Goal: Information Seeking & Learning: Learn about a topic

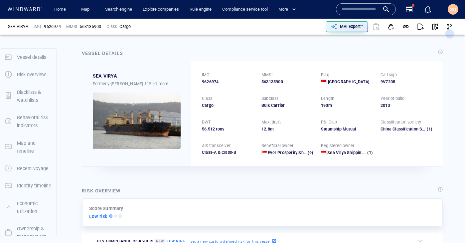
scroll to position [17, 0]
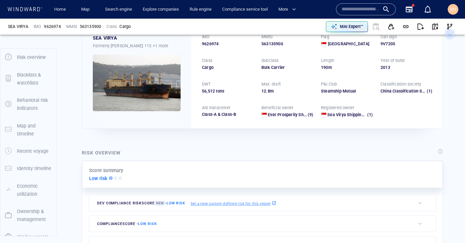
click at [361, 10] on input "text" at bounding box center [360, 9] width 38 height 10
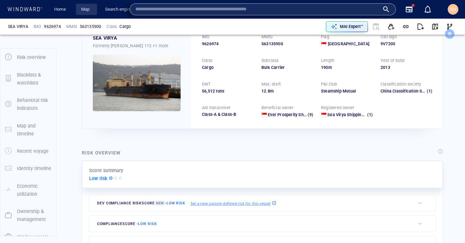
click at [83, 5] on link "Map" at bounding box center [86, 10] width 16 height 12
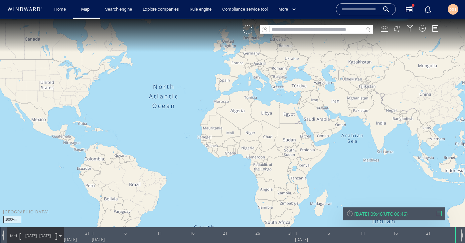
click at [337, 28] on input "text" at bounding box center [316, 29] width 94 height 9
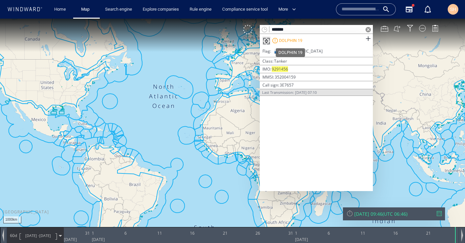
type input "*******"
click at [286, 38] on div "DOLPHIN 19" at bounding box center [290, 41] width 23 height 6
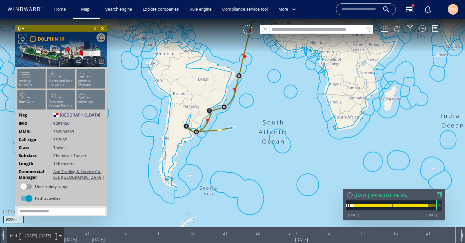
click at [441, 195] on div at bounding box center [438, 194] width 5 height 5
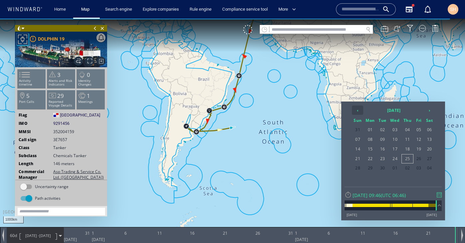
click at [357, 111] on th "‹" at bounding box center [357, 109] width 11 height 9
click at [357, 110] on th "‹" at bounding box center [357, 109] width 11 height 9
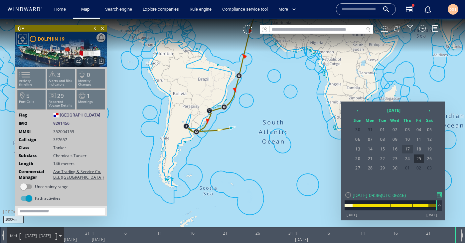
click at [406, 150] on span "17" at bounding box center [406, 149] width 11 height 9
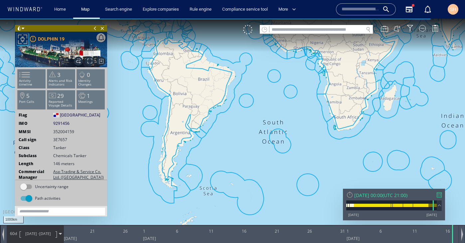
click at [14, 233] on span "60d" at bounding box center [13, 233] width 9 height 6
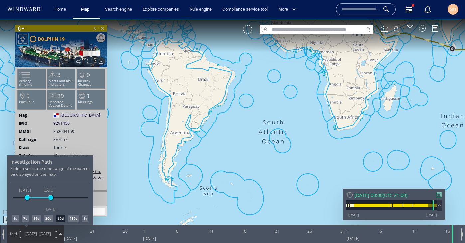
click at [27, 219] on div "7d" at bounding box center [25, 218] width 7 height 7
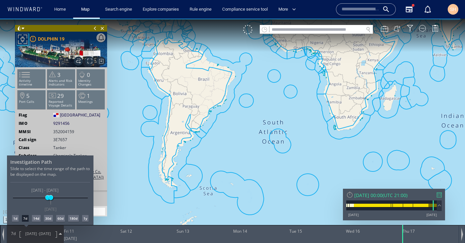
click at [16, 218] on div "1d" at bounding box center [15, 218] width 7 height 7
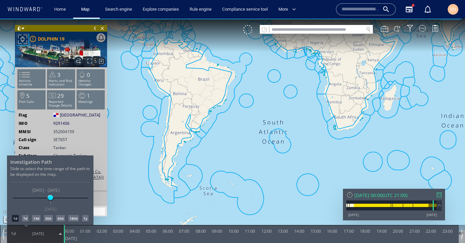
drag, startPoint x: 288, startPoint y: 72, endPoint x: 285, endPoint y: 133, distance: 61.6
click at [285, 133] on div at bounding box center [232, 131] width 465 height 224
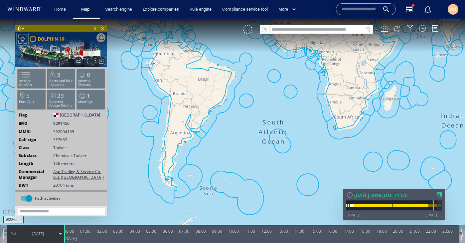
drag, startPoint x: 357, startPoint y: 33, endPoint x: 321, endPoint y: 102, distance: 77.3
click at [321, 19] on div "1000km © Mapbox © OpenStreetMap Improve this map 0 0 23:00 Thursday 17 April 20…" at bounding box center [232, 19] width 465 height 0
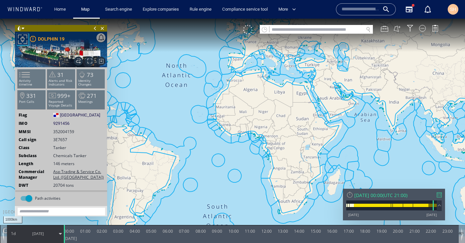
drag, startPoint x: 321, startPoint y: 102, endPoint x: 260, endPoint y: 218, distance: 131.4
click at [260, 218] on canvas "Map" at bounding box center [232, 127] width 465 height 217
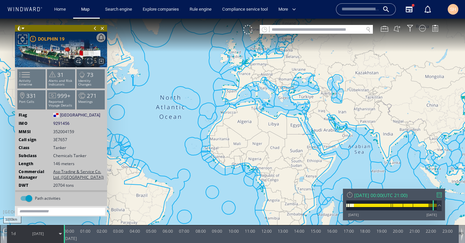
drag, startPoint x: 260, startPoint y: 218, endPoint x: 313, endPoint y: 127, distance: 105.2
click at [313, 127] on canvas "Map" at bounding box center [232, 127] width 465 height 217
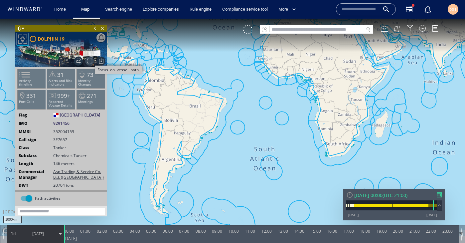
click at [86, 60] on span "Focus on vessel path." at bounding box center [89, 60] width 9 height 9
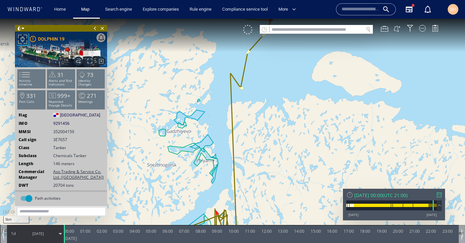
drag, startPoint x: 264, startPoint y: 80, endPoint x: 263, endPoint y: 132, distance: 51.8
click at [263, 132] on canvas "Map" at bounding box center [232, 127] width 465 height 217
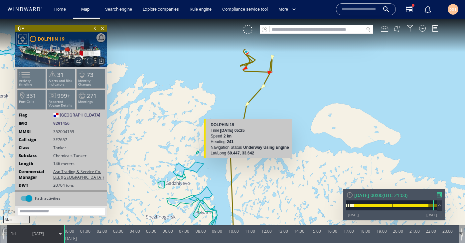
drag, startPoint x: 244, startPoint y: 74, endPoint x: 247, endPoint y: 164, distance: 90.1
click at [247, 164] on canvas "Map" at bounding box center [232, 127] width 465 height 217
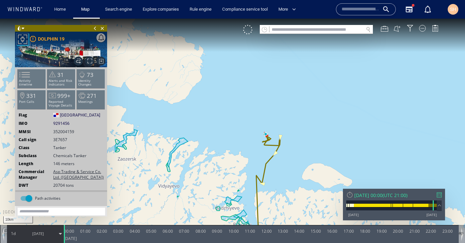
click at [32, 238] on span "17/04/25" at bounding box center [38, 233] width 34 height 17
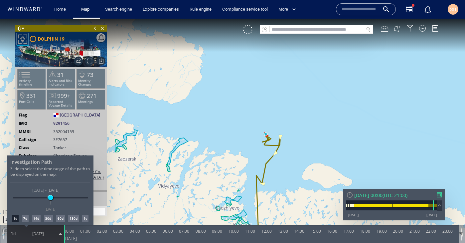
click at [23, 217] on div "7d" at bounding box center [25, 218] width 7 height 7
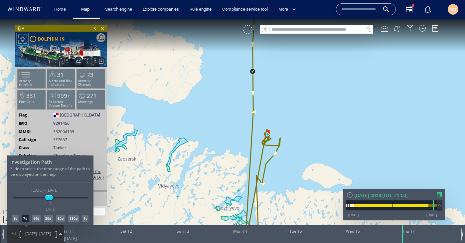
click at [257, 153] on div at bounding box center [232, 131] width 465 height 224
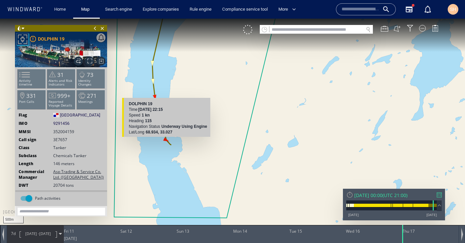
click at [165, 140] on canvas "Map" at bounding box center [232, 127] width 465 height 217
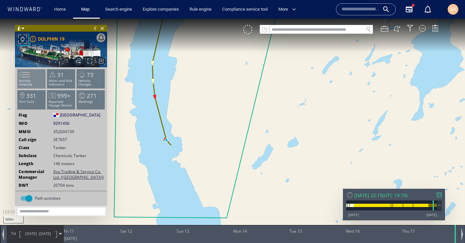
click at [21, 79] on span at bounding box center [21, 75] width 10 height 10
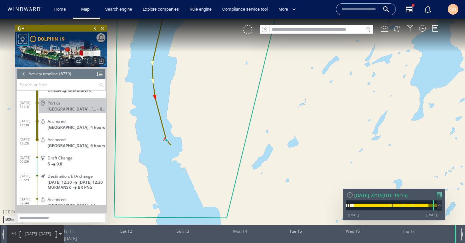
scroll to position [119239, 0]
click at [61, 104] on span "Port call" at bounding box center [55, 101] width 15 height 5
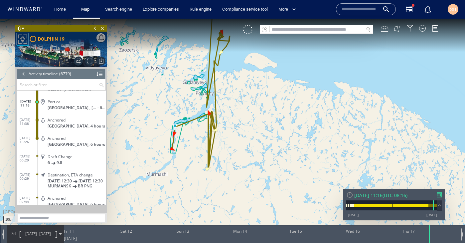
drag, startPoint x: 214, startPoint y: 94, endPoint x: 228, endPoint y: 175, distance: 82.3
click at [228, 175] on canvas "Map" at bounding box center [232, 127] width 465 height 217
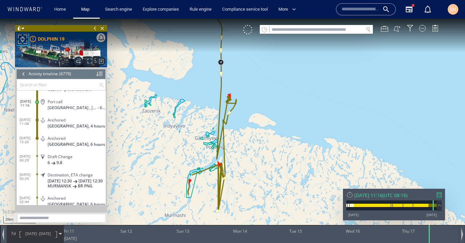
drag, startPoint x: 232, startPoint y: 168, endPoint x: 227, endPoint y: 143, distance: 26.1
click at [226, 142] on canvas "Map" at bounding box center [232, 127] width 465 height 217
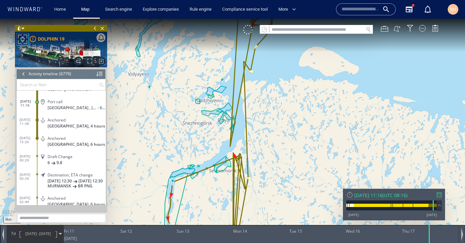
drag, startPoint x: 232, startPoint y: 173, endPoint x: 222, endPoint y: 128, distance: 46.0
click at [222, 128] on canvas "Map" at bounding box center [232, 127] width 465 height 217
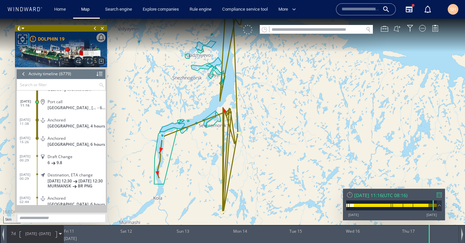
click at [249, 30] on div at bounding box center [247, 29] width 9 height 9
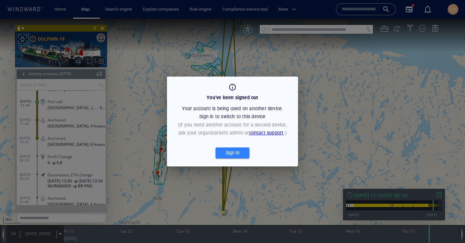
click at [237, 154] on div "Sign in" at bounding box center [232, 152] width 17 height 11
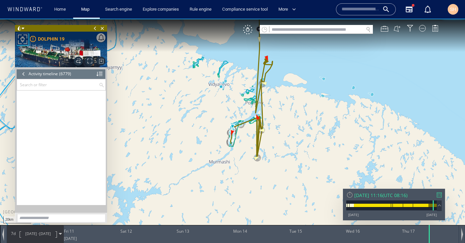
scroll to position [123784, 0]
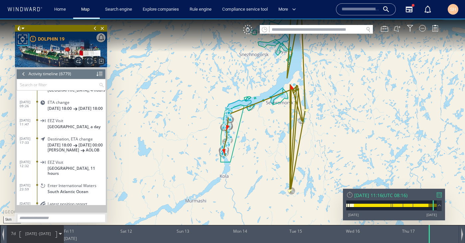
drag, startPoint x: 222, startPoint y: 141, endPoint x: 166, endPoint y: 153, distance: 56.8
click at [166, 153] on canvas "Map" at bounding box center [232, 127] width 465 height 217
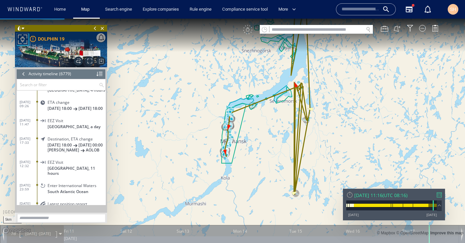
click at [249, 30] on div "VM" at bounding box center [344, 29] width 202 height 9
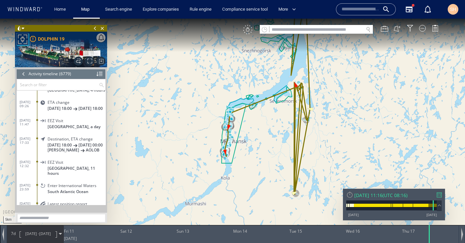
click at [249, 30] on div "VM" at bounding box center [247, 29] width 9 height 9
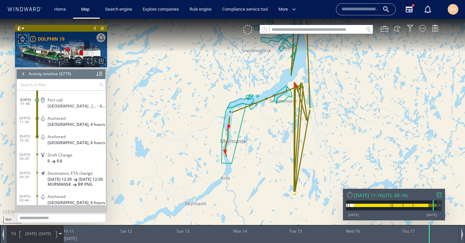
scroll to position [119242, 0]
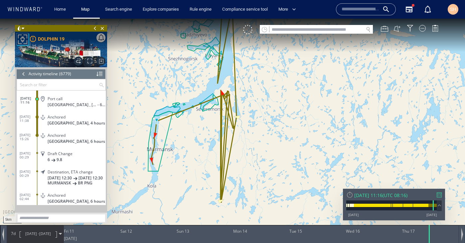
drag, startPoint x: 154, startPoint y: 111, endPoint x: 81, endPoint y: 119, distance: 73.9
click at [81, 19] on div "5km © Mapbox © OpenStreetMap Improve this map 0 0 Thu 10 April 2025 Fri 11 Sat …" at bounding box center [232, 19] width 465 height 0
